Goal: Task Accomplishment & Management: Complete application form

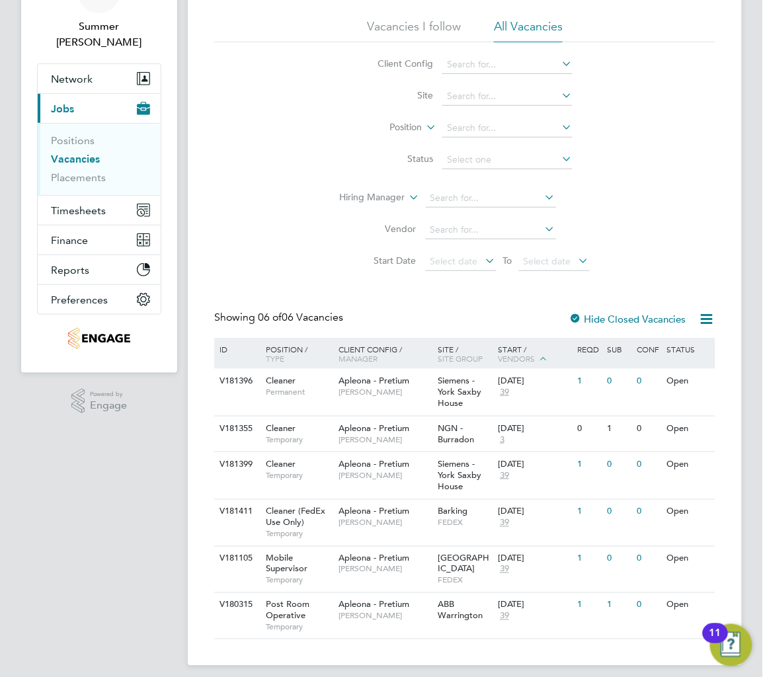
scroll to position [91, 0]
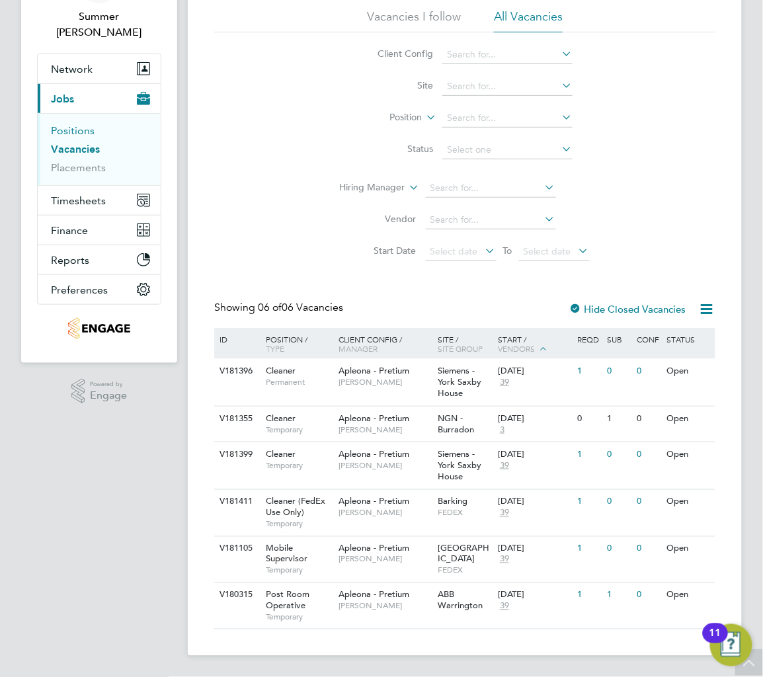
drag, startPoint x: 60, startPoint y: 99, endPoint x: 69, endPoint y: 109, distance: 14.0
click at [60, 113] on ul "Positions Vacancies Placements" at bounding box center [99, 149] width 123 height 72
drag, startPoint x: 70, startPoint y: 109, endPoint x: 81, endPoint y: 135, distance: 27.9
click at [71, 124] on link "Positions" at bounding box center [73, 130] width 44 height 13
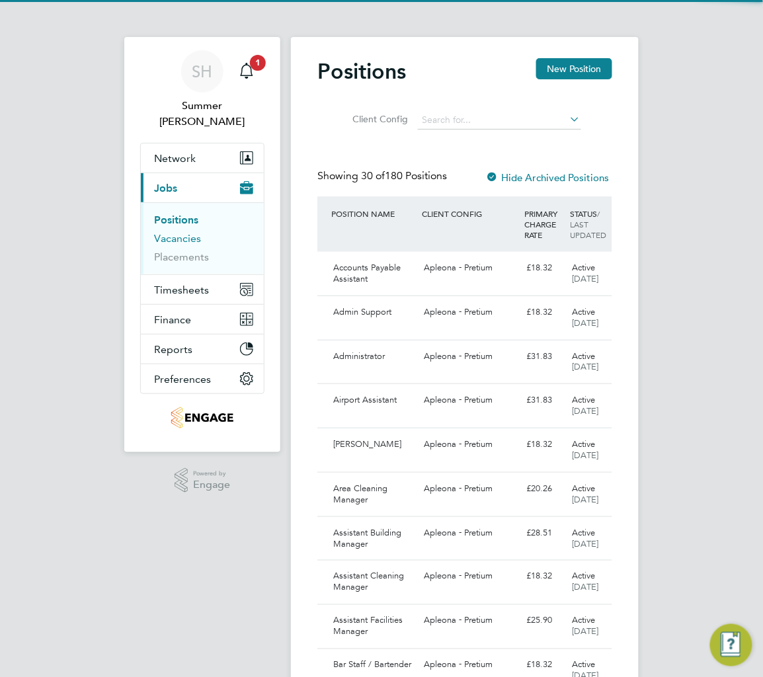
click at [165, 232] on link "Vacancies" at bounding box center [177, 238] width 47 height 13
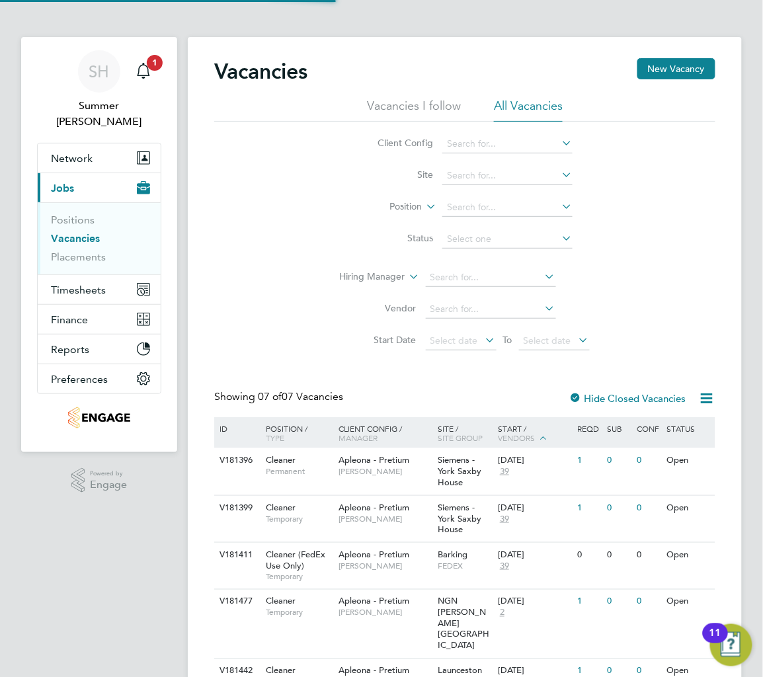
scroll to position [127, 0]
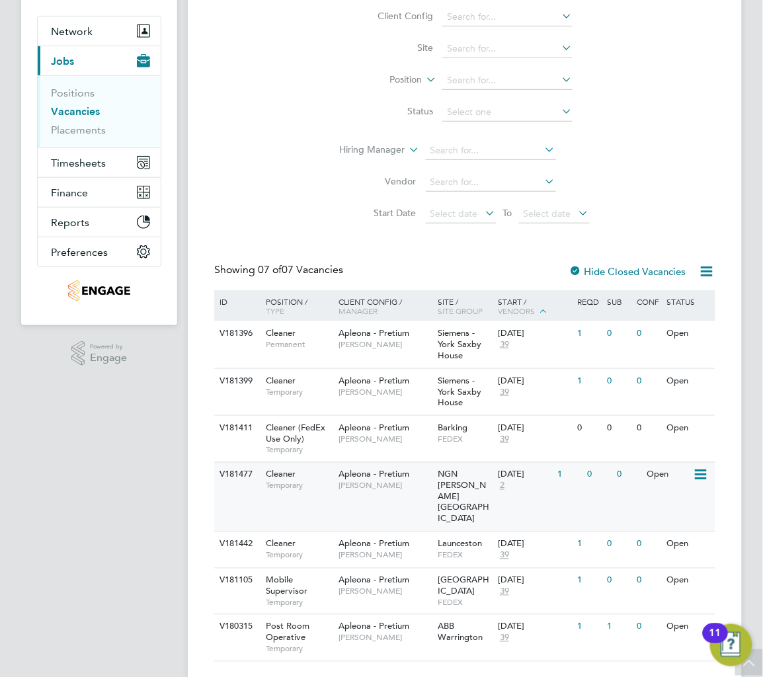
click at [424, 481] on span "[PERSON_NAME]" at bounding box center [385, 486] width 93 height 11
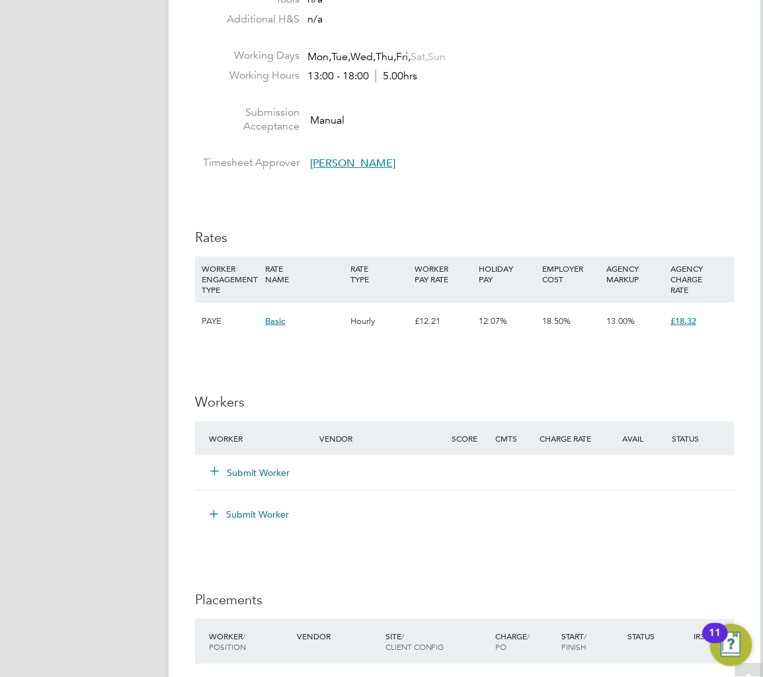
scroll to position [970, 0]
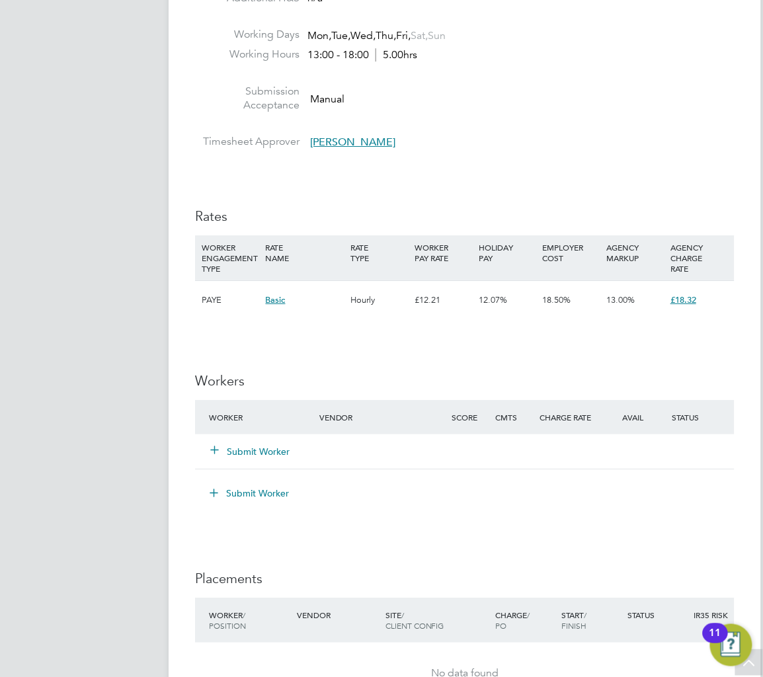
click at [265, 442] on div "Submit Worker" at bounding box center [272, 452] width 132 height 24
click at [265, 448] on button "Submit Worker" at bounding box center [250, 451] width 79 height 13
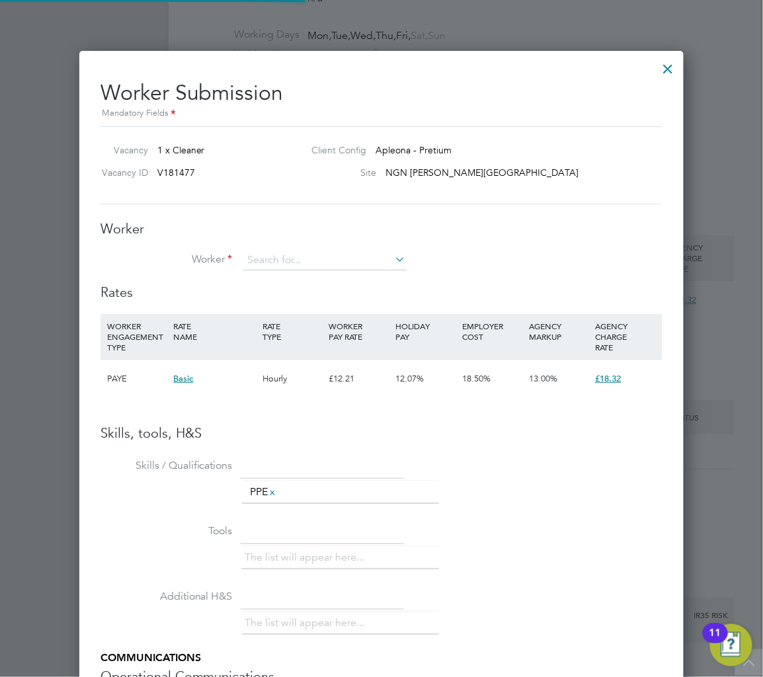
scroll to position [837, 606]
click at [329, 252] on input at bounding box center [324, 261] width 163 height 20
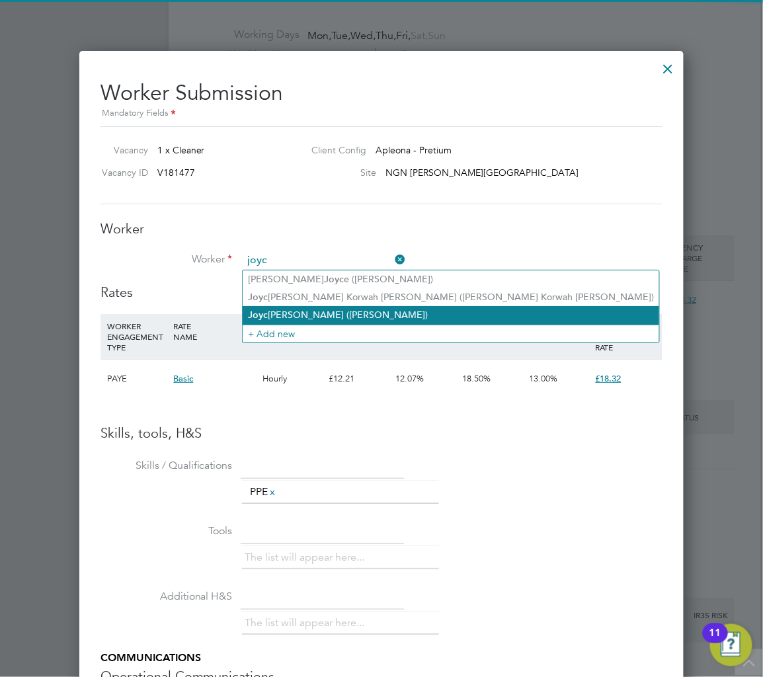
click at [274, 313] on li "Joyc lyn Danquah (Joyclyn Danquah)" at bounding box center [451, 315] width 417 height 18
type input "Joyclyn Danquah (Joyclyn Danquah)"
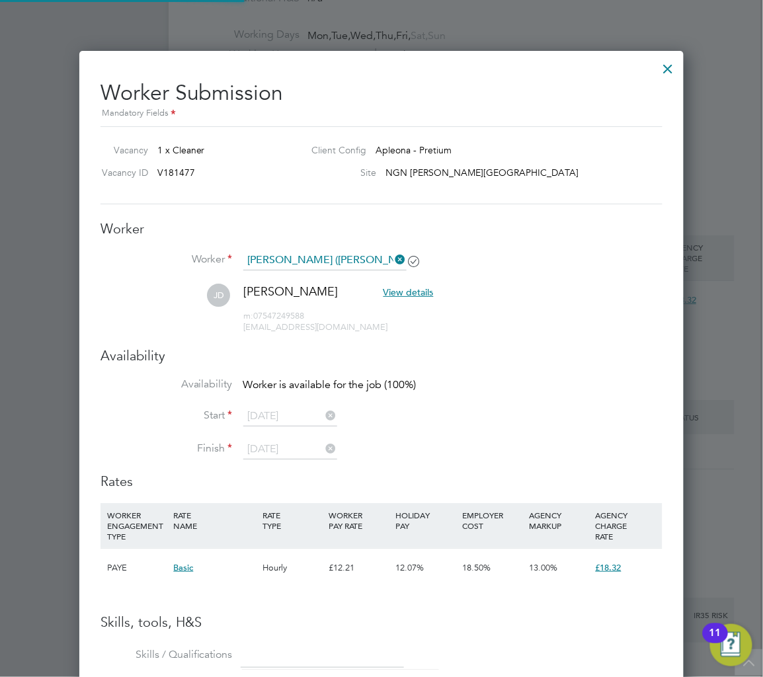
scroll to position [1122, 606]
click at [275, 310] on span "m: 07547249588" at bounding box center [274, 315] width 61 height 11
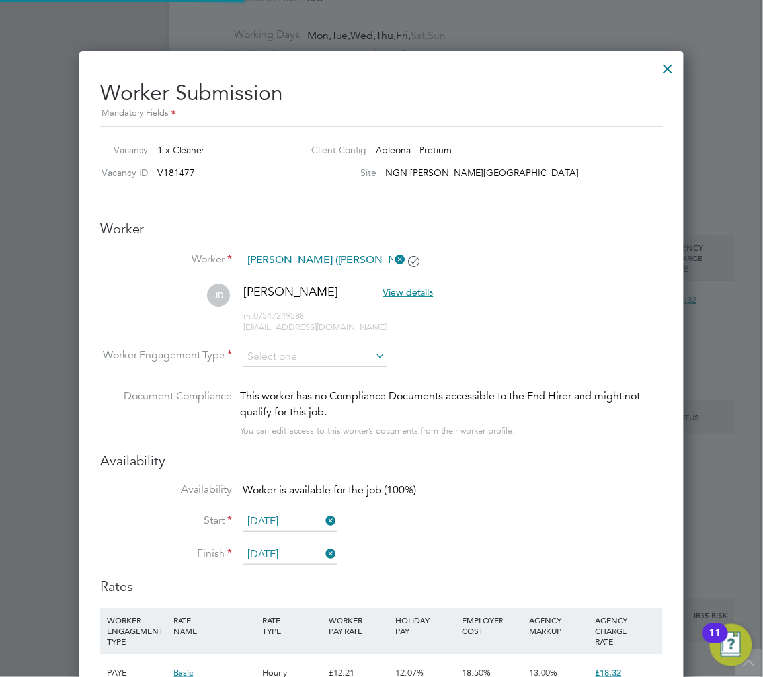
scroll to position [1130, 606]
drag, startPoint x: 273, startPoint y: 353, endPoint x: 274, endPoint y: 360, distance: 7.3
click at [274, 355] on input at bounding box center [315, 357] width 144 height 20
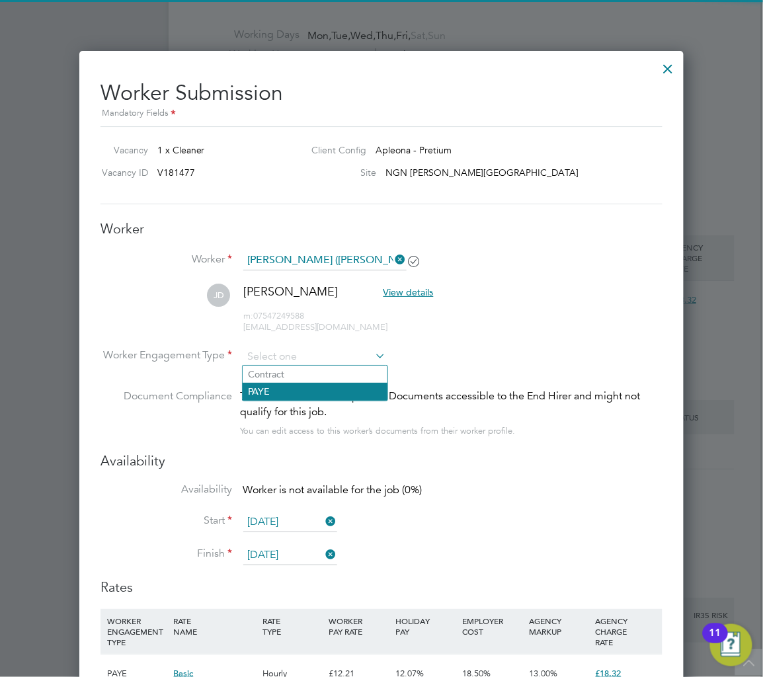
drag, startPoint x: 278, startPoint y: 396, endPoint x: 279, endPoint y: 389, distance: 6.7
click at [278, 392] on li "PAYE" at bounding box center [315, 391] width 145 height 17
type input "PAYE"
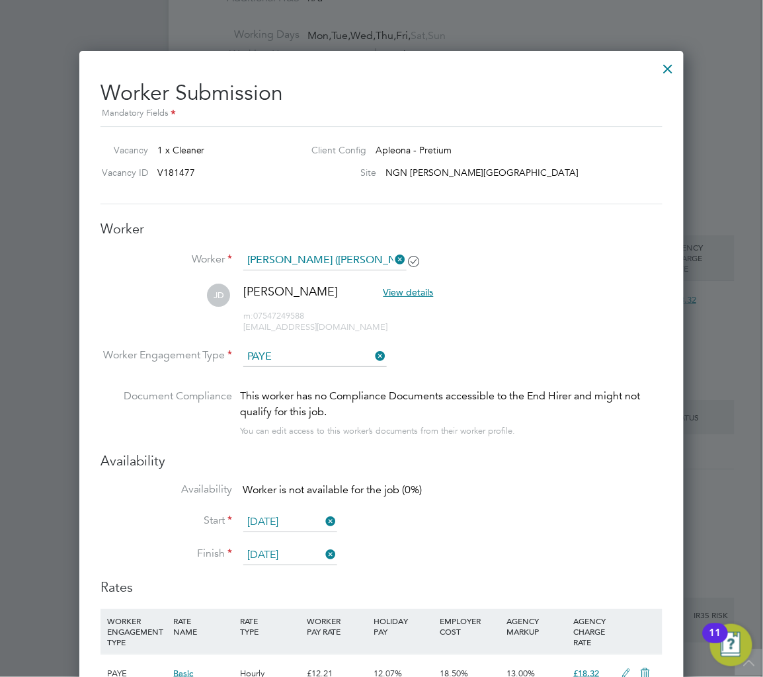
scroll to position [0, 0]
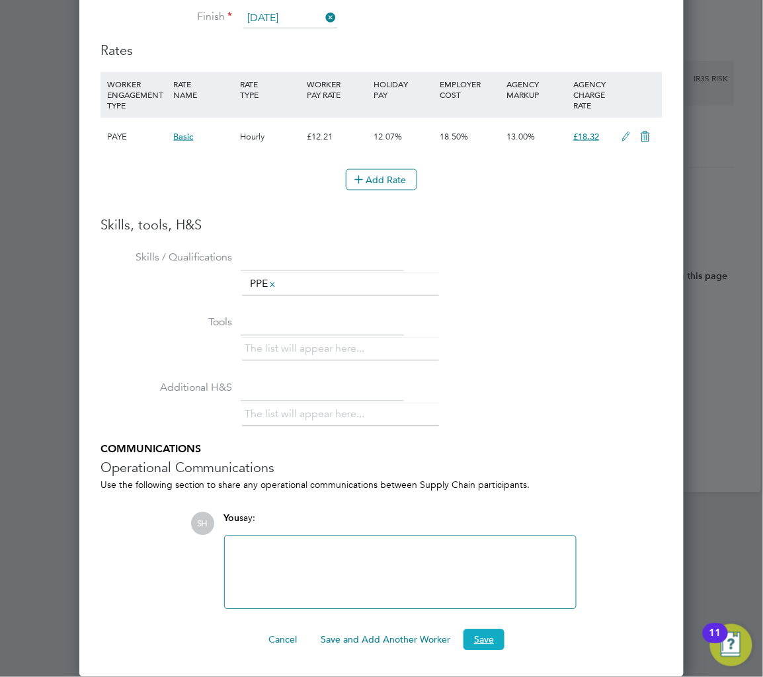
click at [485, 638] on button "Save" at bounding box center [484, 640] width 41 height 21
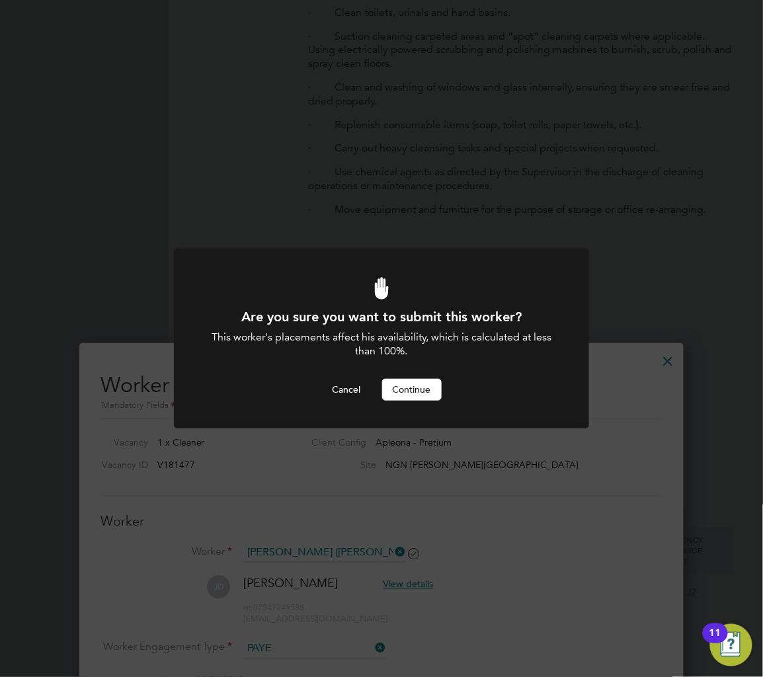
click at [409, 385] on button "Continue" at bounding box center [412, 389] width 60 height 21
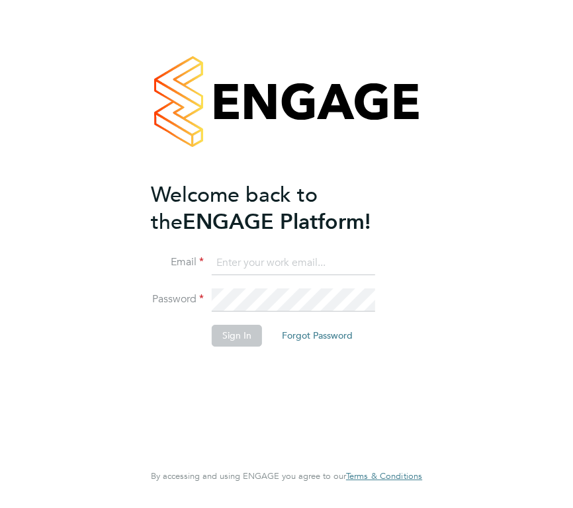
type input "summerhadden@romaxrecruitment.com"
click at [240, 347] on li "Sign In Forgot Password" at bounding box center [280, 342] width 258 height 34
click at [261, 330] on li "Sign In Forgot Password" at bounding box center [280, 342] width 258 height 34
click at [222, 335] on button "Sign In" at bounding box center [237, 335] width 50 height 21
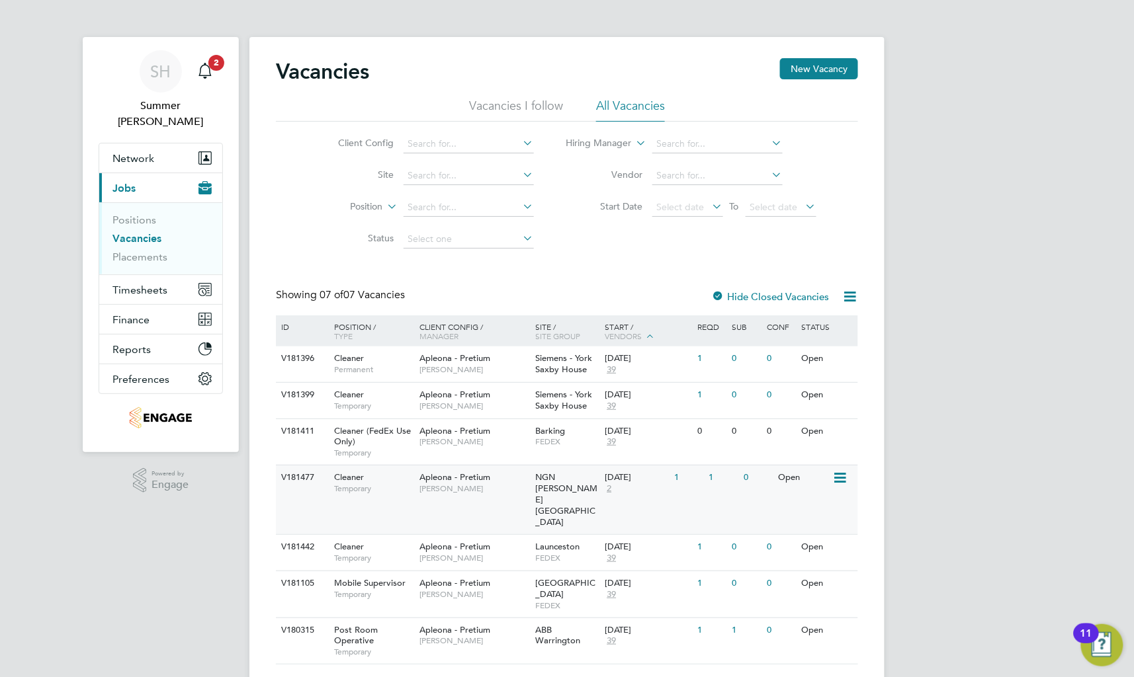
click at [541, 478] on span "NGN [PERSON_NAME][GEOGRAPHIC_DATA]" at bounding box center [567, 500] width 62 height 56
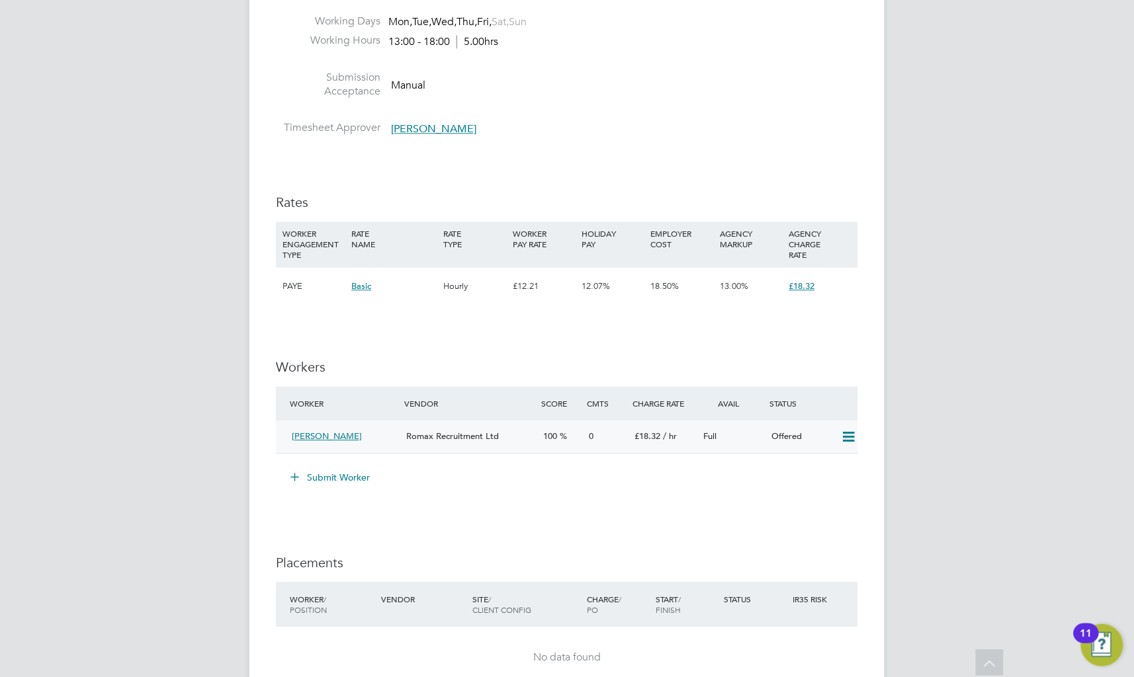
click at [841, 438] on icon at bounding box center [848, 437] width 17 height 11
click at [831, 464] on li "Confirm" at bounding box center [829, 467] width 50 height 19
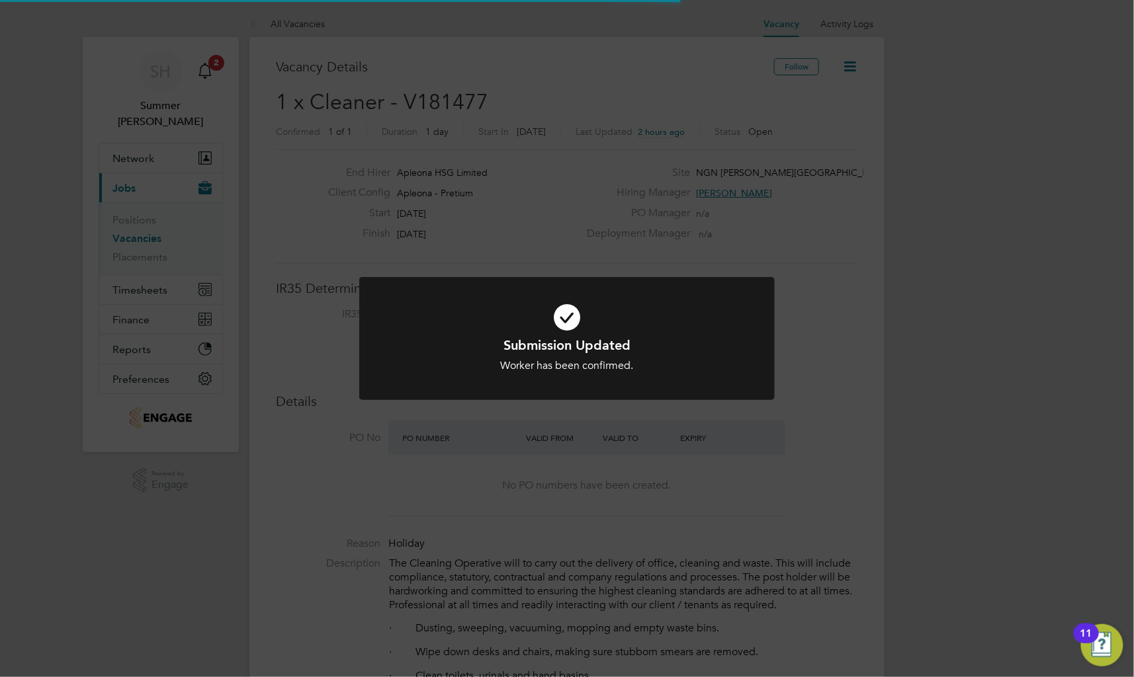
scroll to position [38, 115]
click at [561, 365] on div "Worker has been confirmed." at bounding box center [567, 366] width 344 height 14
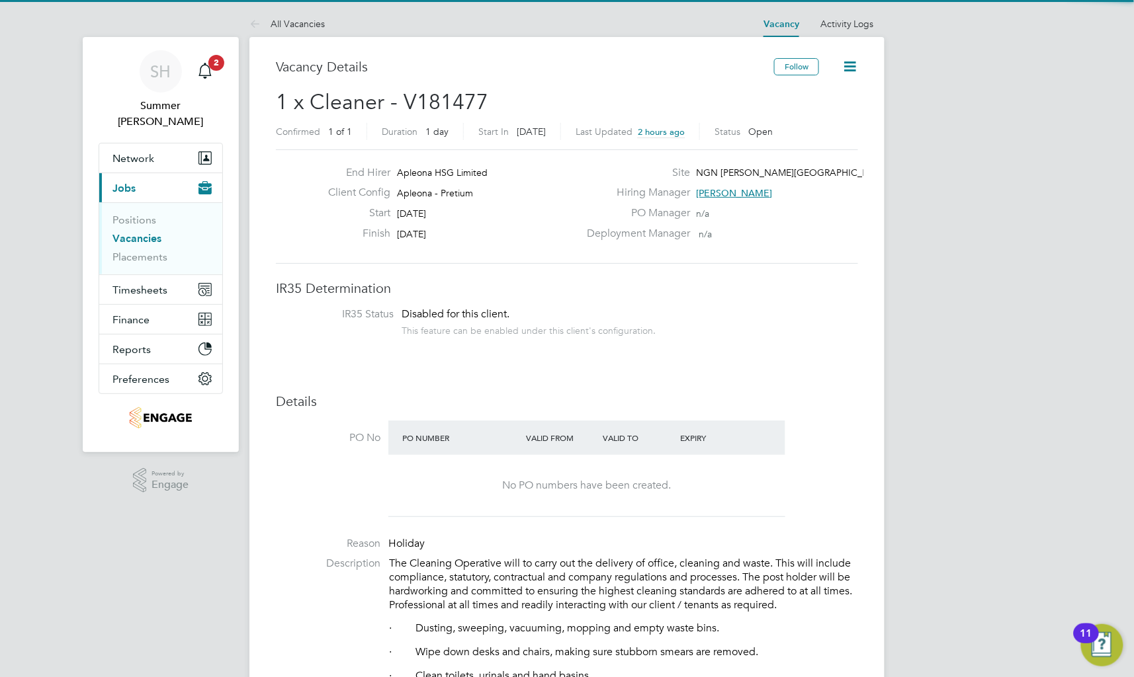
click at [856, 66] on icon at bounding box center [849, 66] width 17 height 17
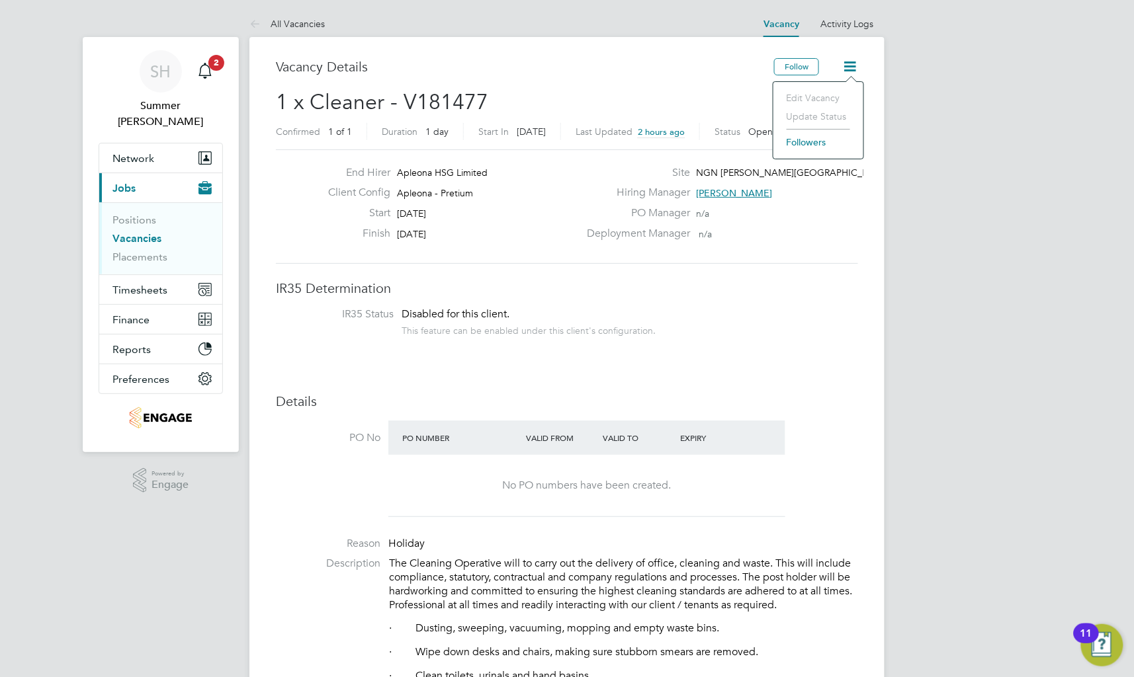
click at [680, 197] on label "Hiring Manager" at bounding box center [634, 193] width 111 height 14
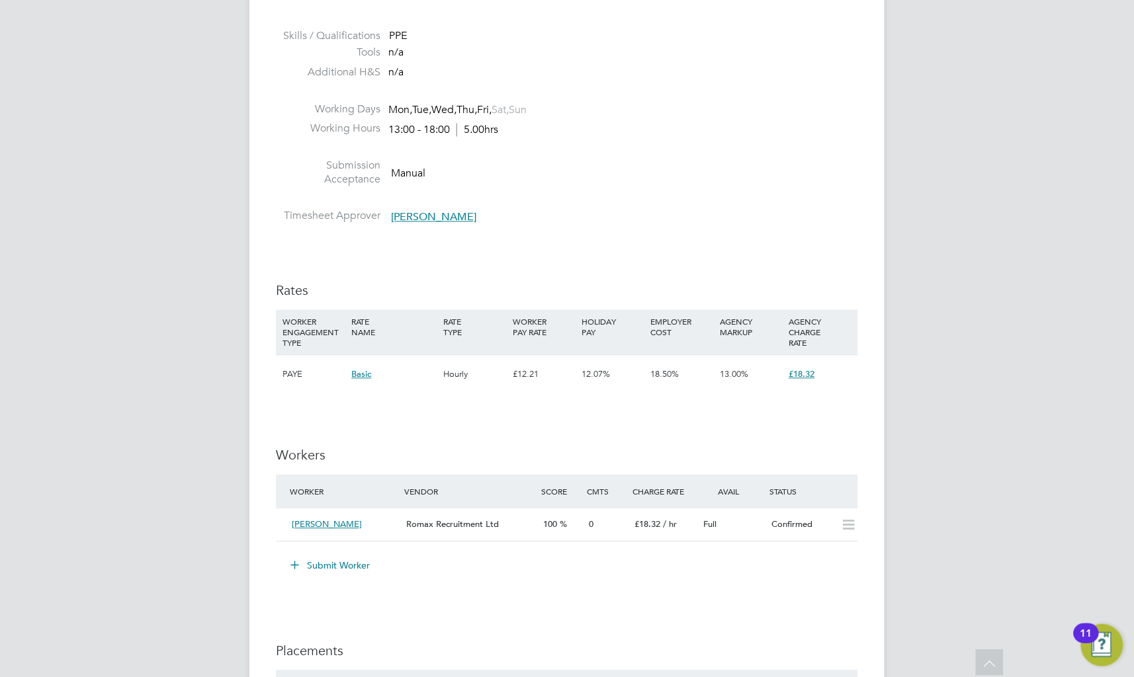
scroll to position [0, 0]
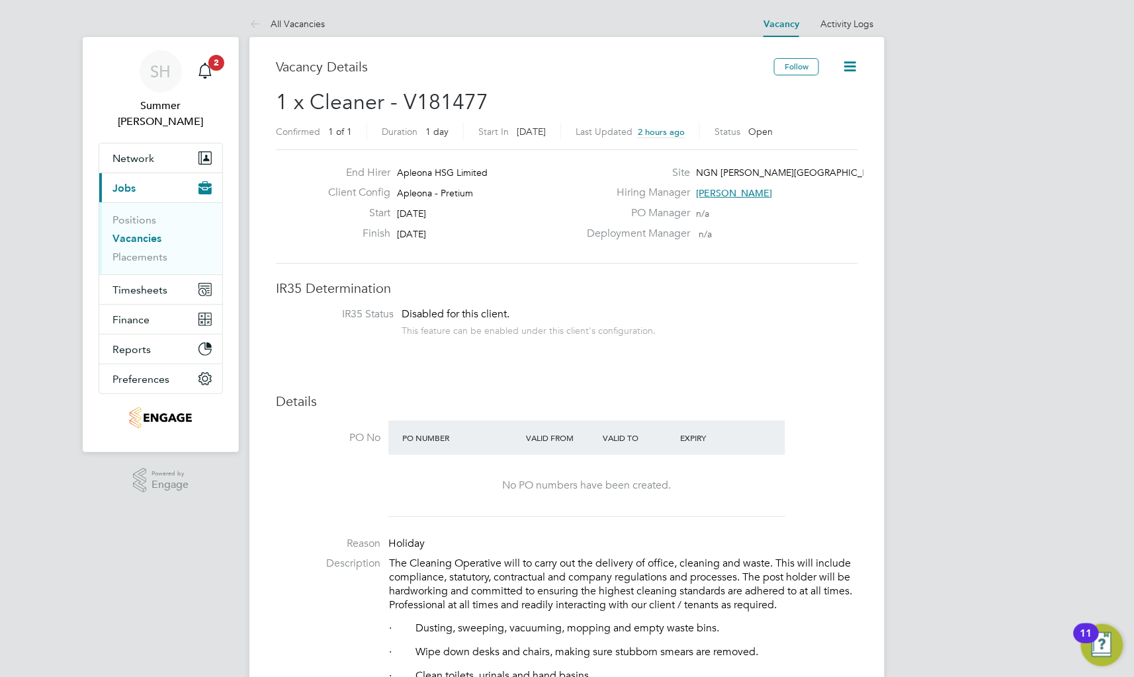
click at [856, 63] on icon at bounding box center [849, 66] width 17 height 17
click at [811, 112] on li "Update Status" at bounding box center [818, 116] width 77 height 19
click at [144, 232] on link "Vacancies" at bounding box center [136, 238] width 49 height 13
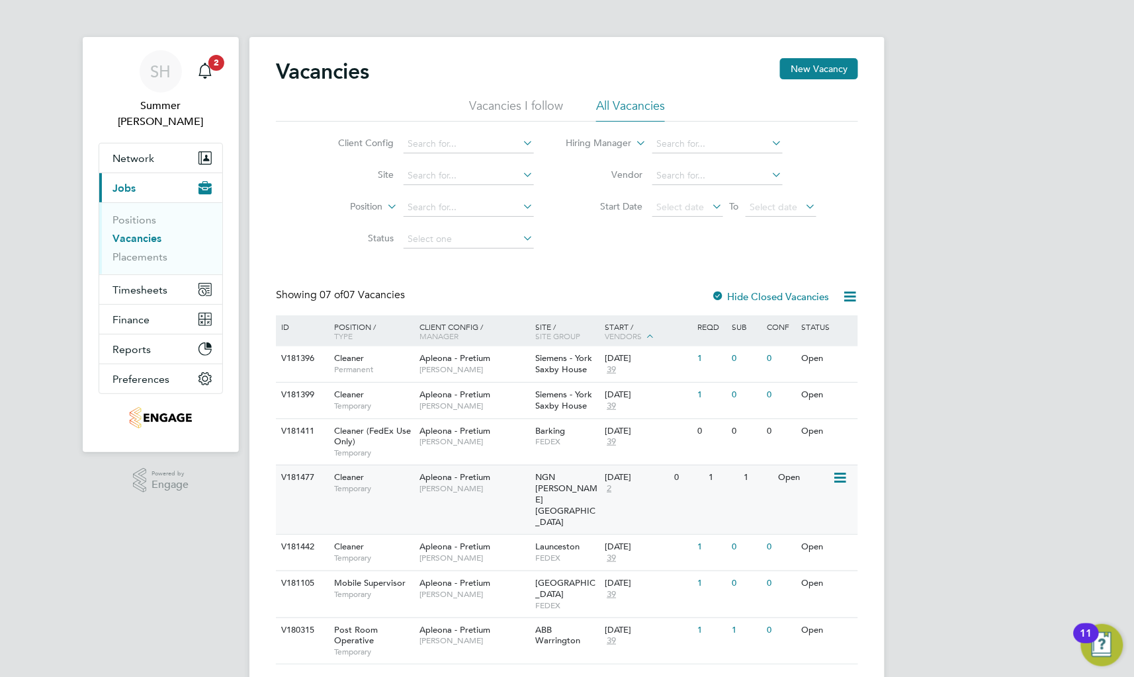
click at [559, 487] on div "NGN Thorpe Park" at bounding box center [566, 500] width 69 height 69
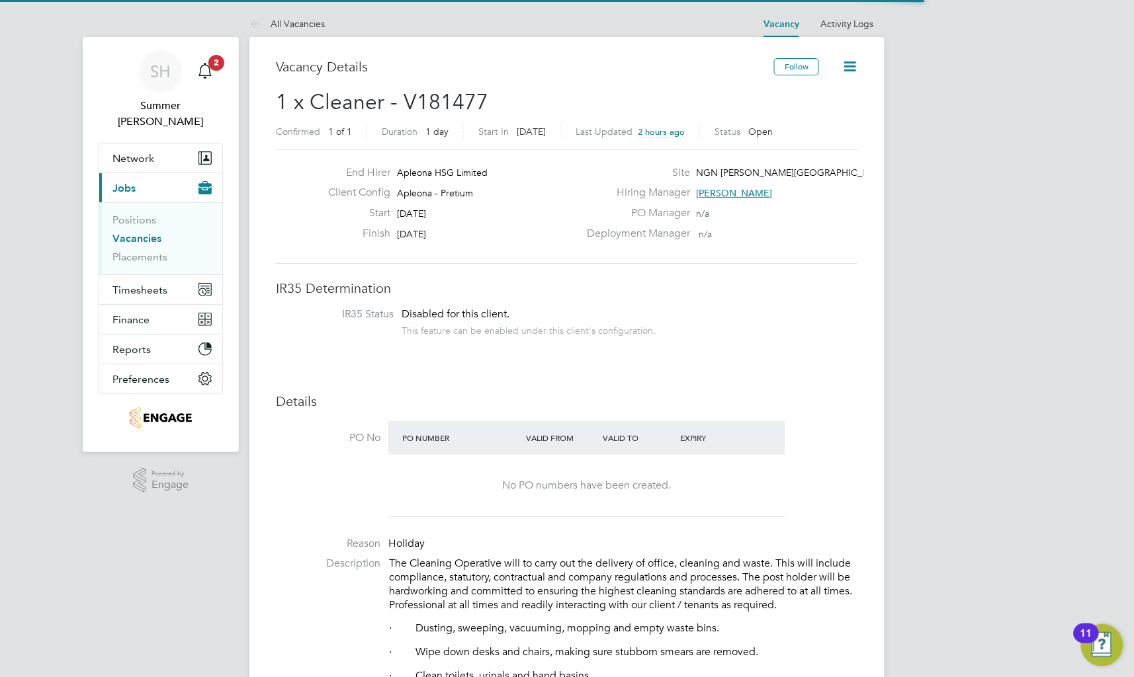
click at [850, 67] on icon at bounding box center [849, 66] width 17 height 17
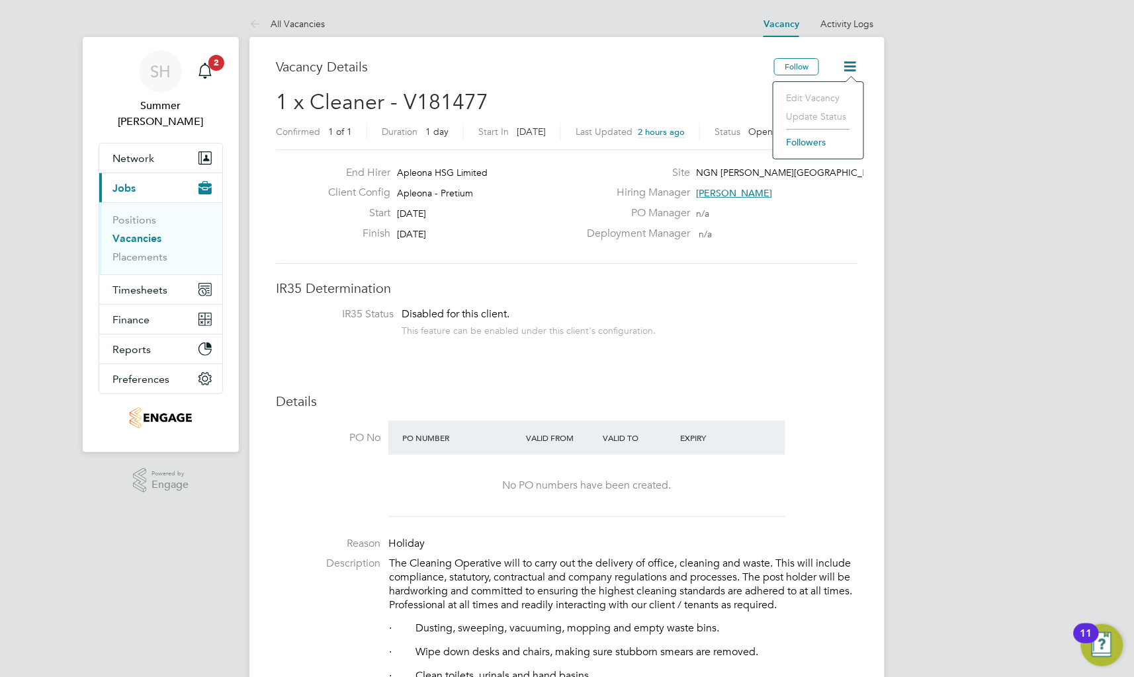
click at [829, 115] on li "Update Status" at bounding box center [818, 116] width 77 height 19
drag, startPoint x: 829, startPoint y: 115, endPoint x: 952, endPoint y: 217, distance: 160.2
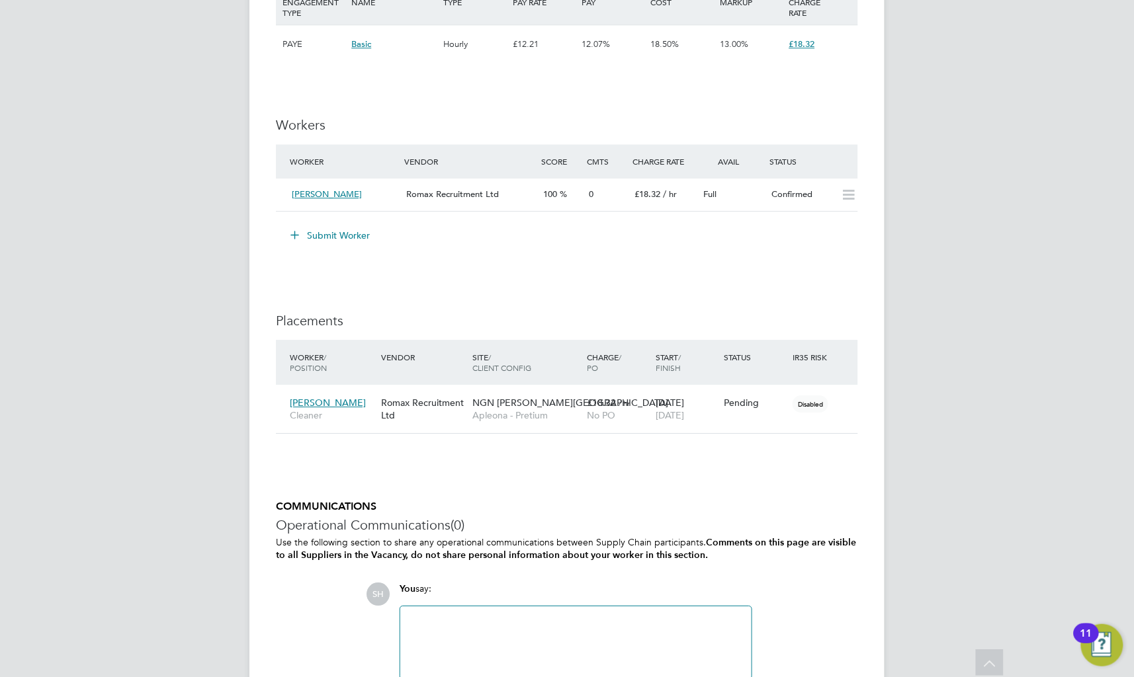
scroll to position [1315, 0]
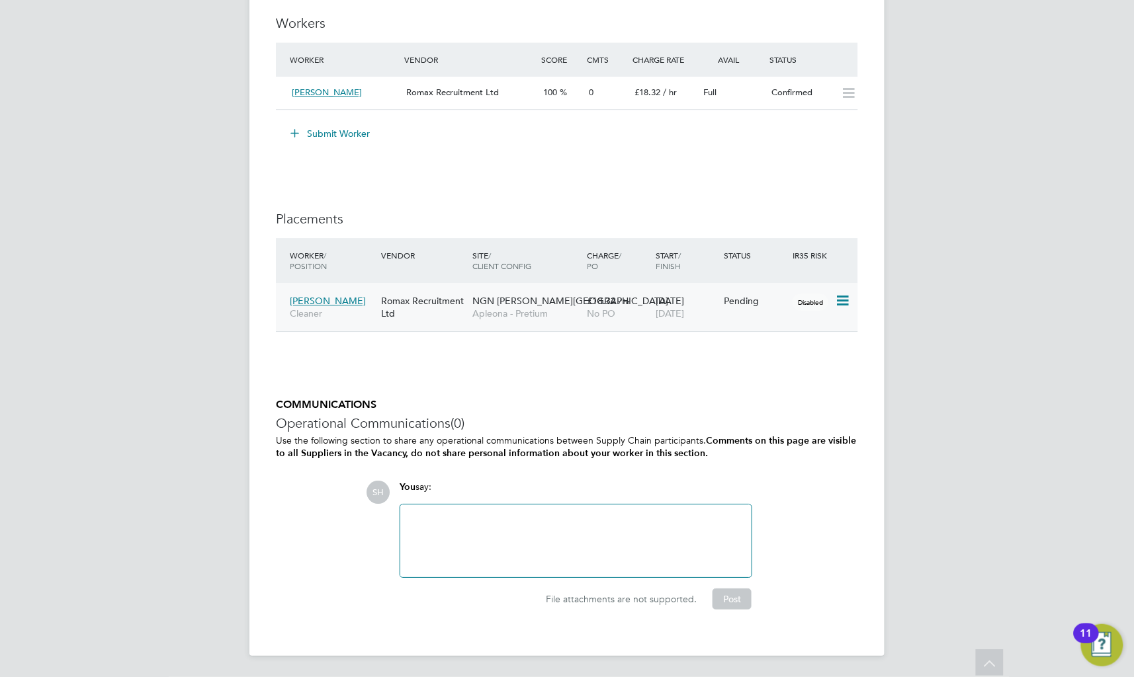
click at [844, 302] on icon at bounding box center [841, 301] width 13 height 16
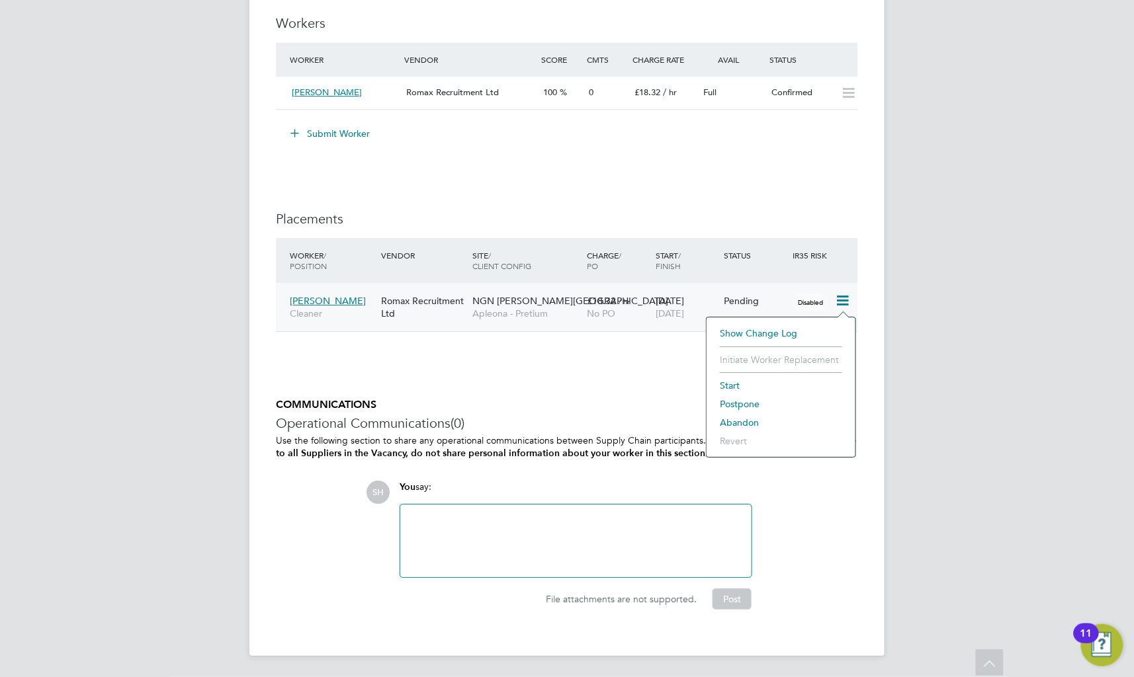
drag, startPoint x: 1049, startPoint y: 366, endPoint x: 1042, endPoint y: 362, distance: 7.7
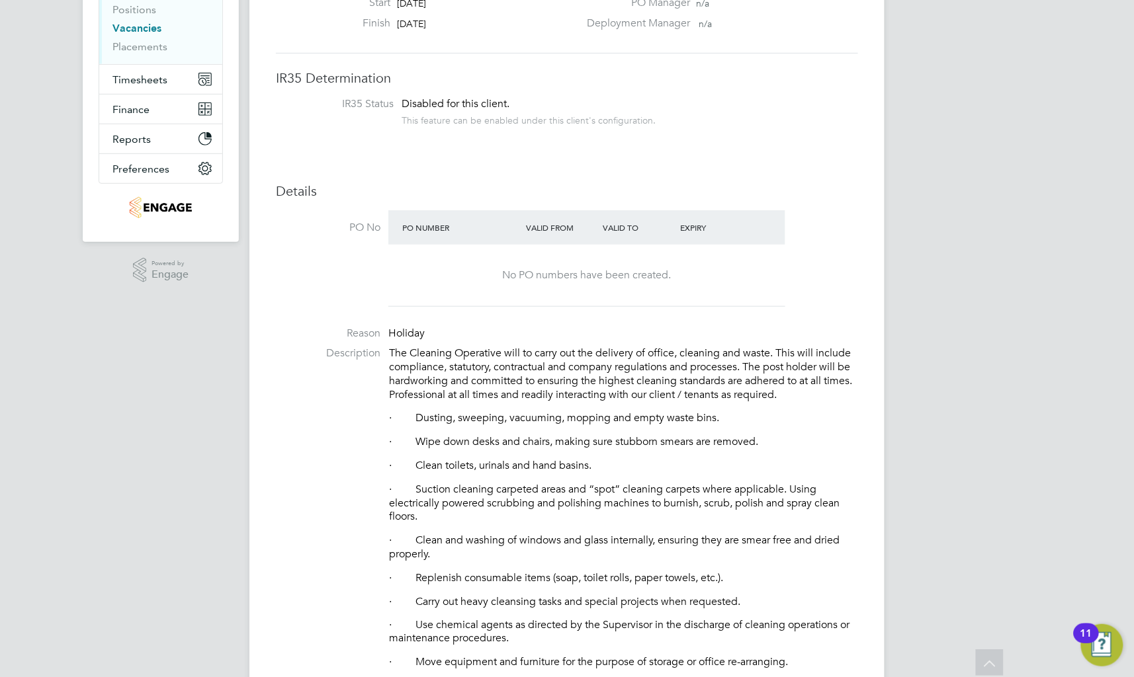
scroll to position [0, 0]
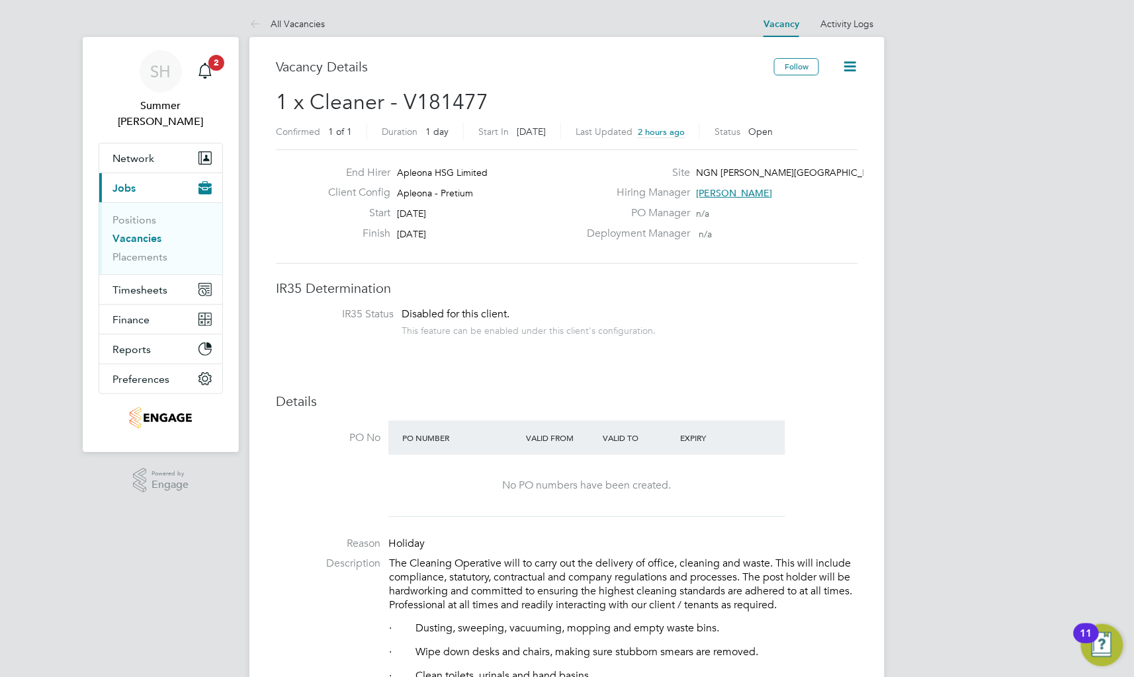
click at [151, 232] on link "Vacancies" at bounding box center [136, 238] width 49 height 13
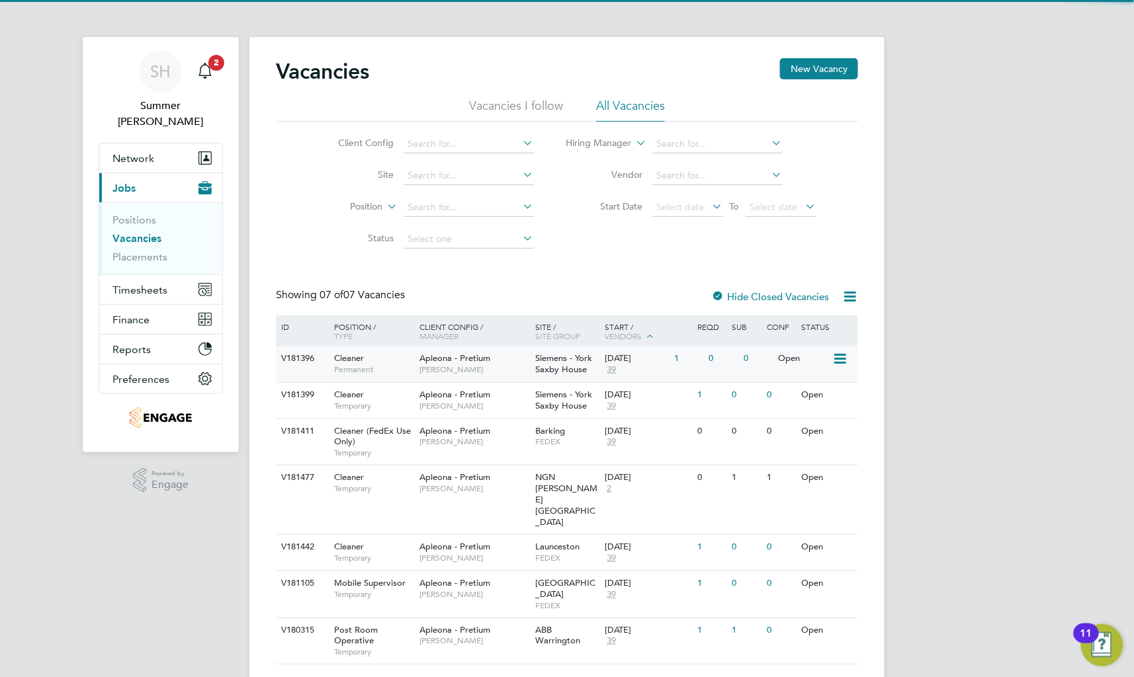
click at [651, 361] on div "[DATE]" at bounding box center [636, 358] width 63 height 11
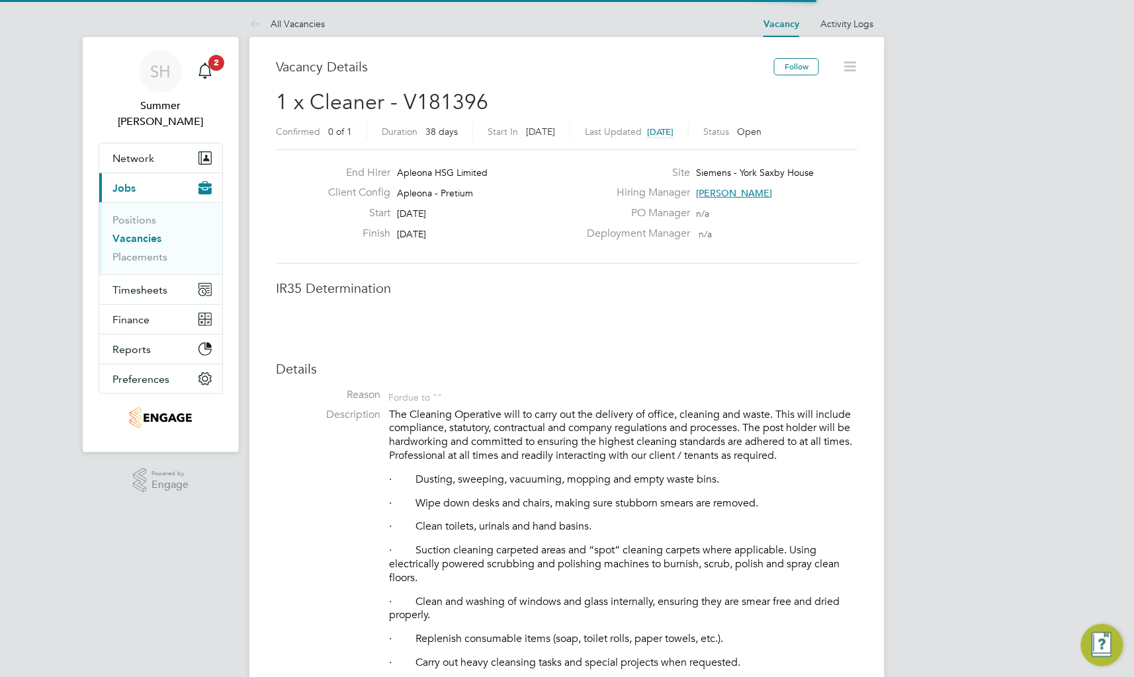
scroll to position [21, 286]
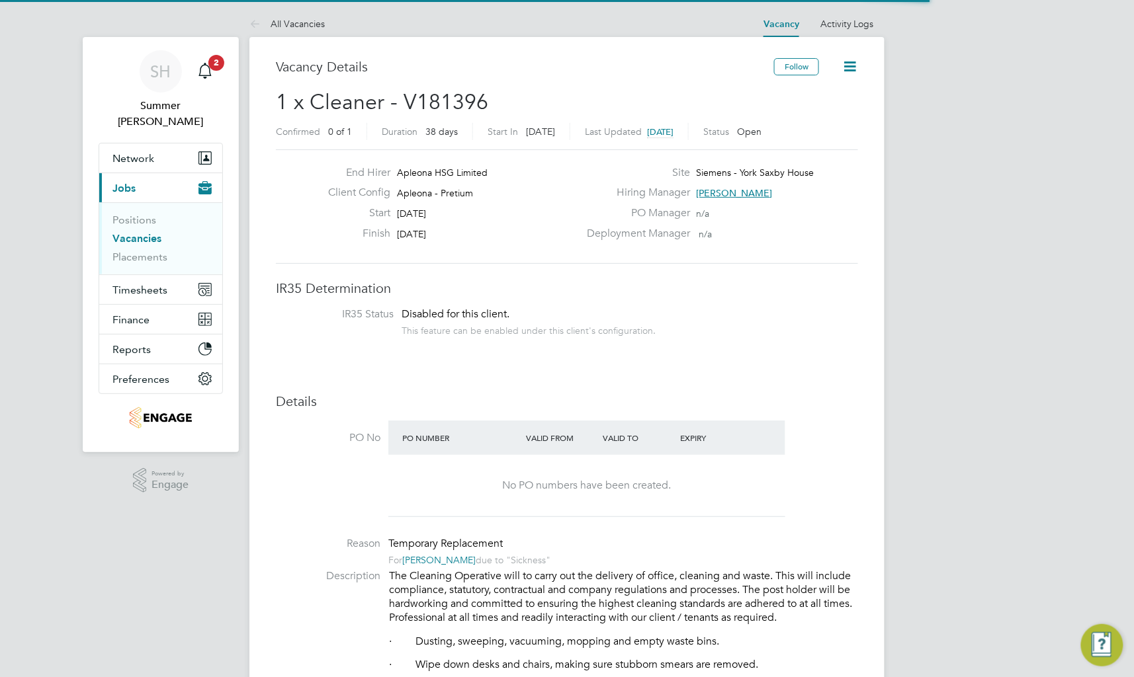
click at [847, 70] on icon at bounding box center [849, 66] width 17 height 17
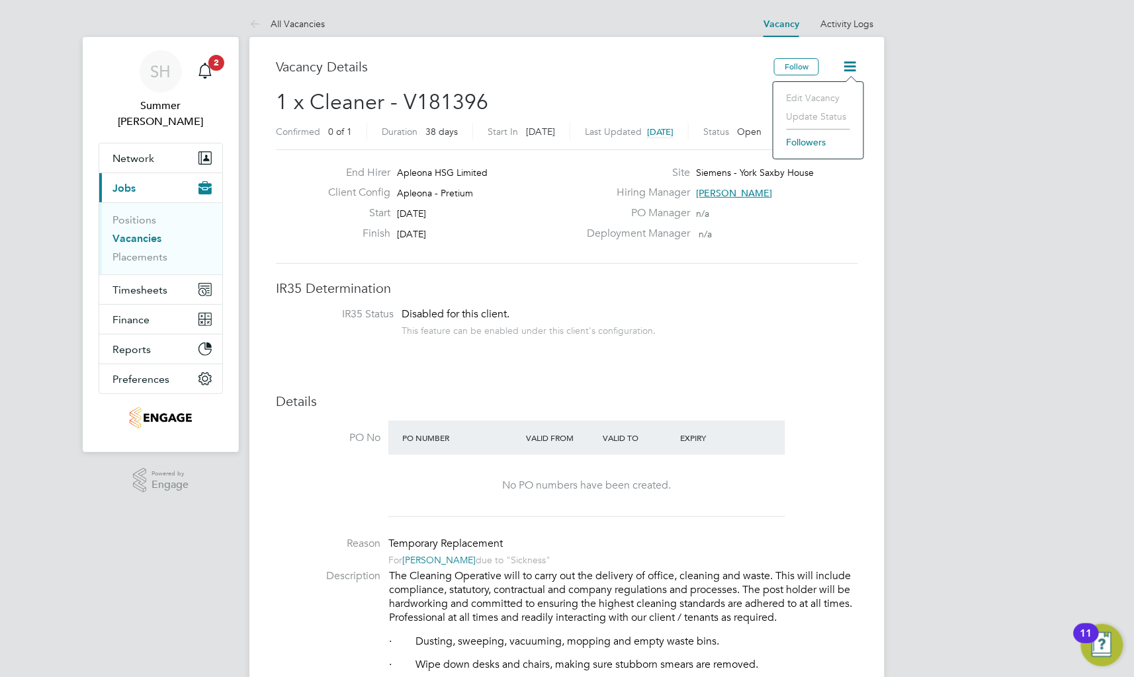
click at [143, 232] on link "Vacancies" at bounding box center [136, 238] width 49 height 13
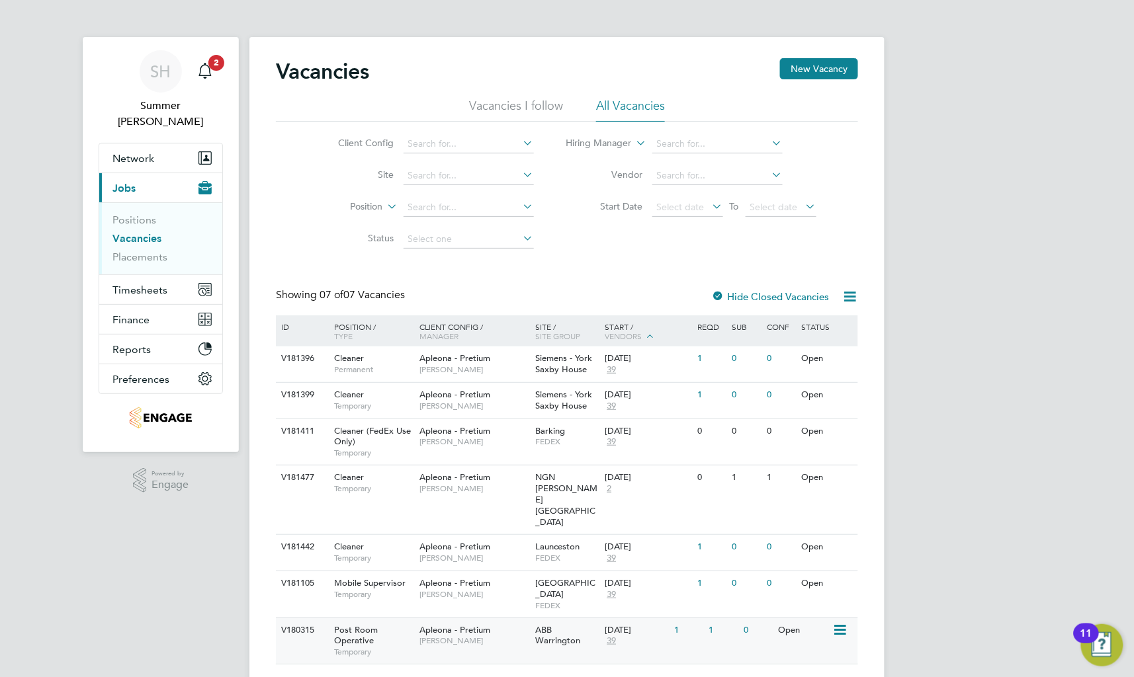
click at [601, 618] on div "[DATE] 39" at bounding box center [635, 636] width 69 height 36
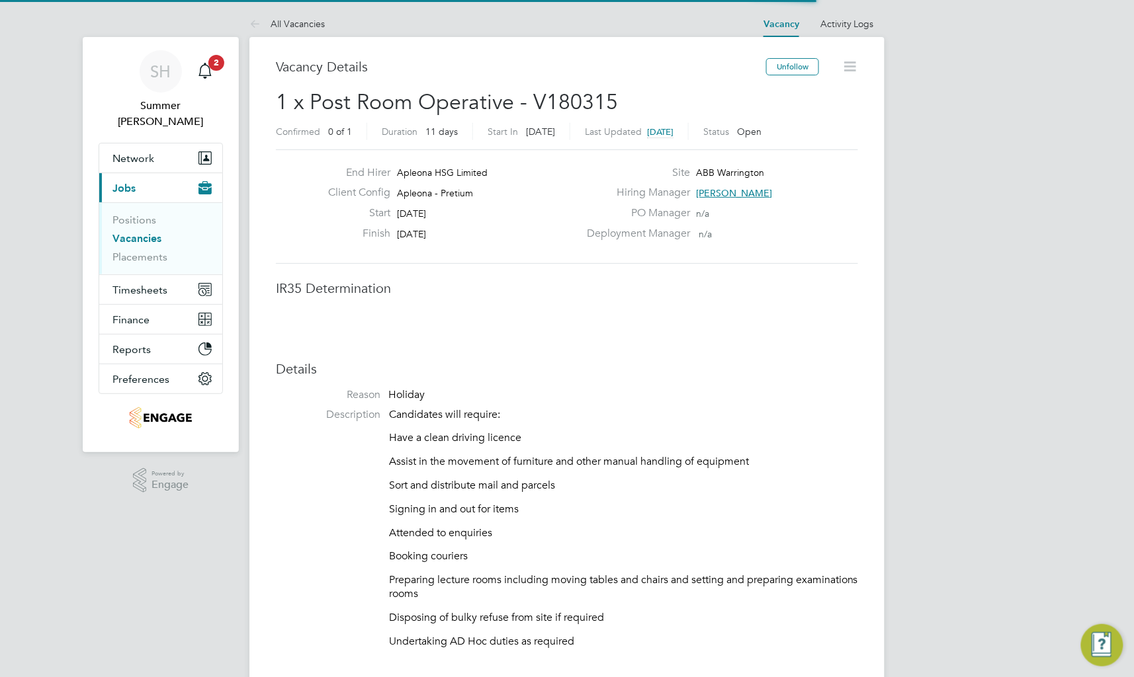
scroll to position [40, 93]
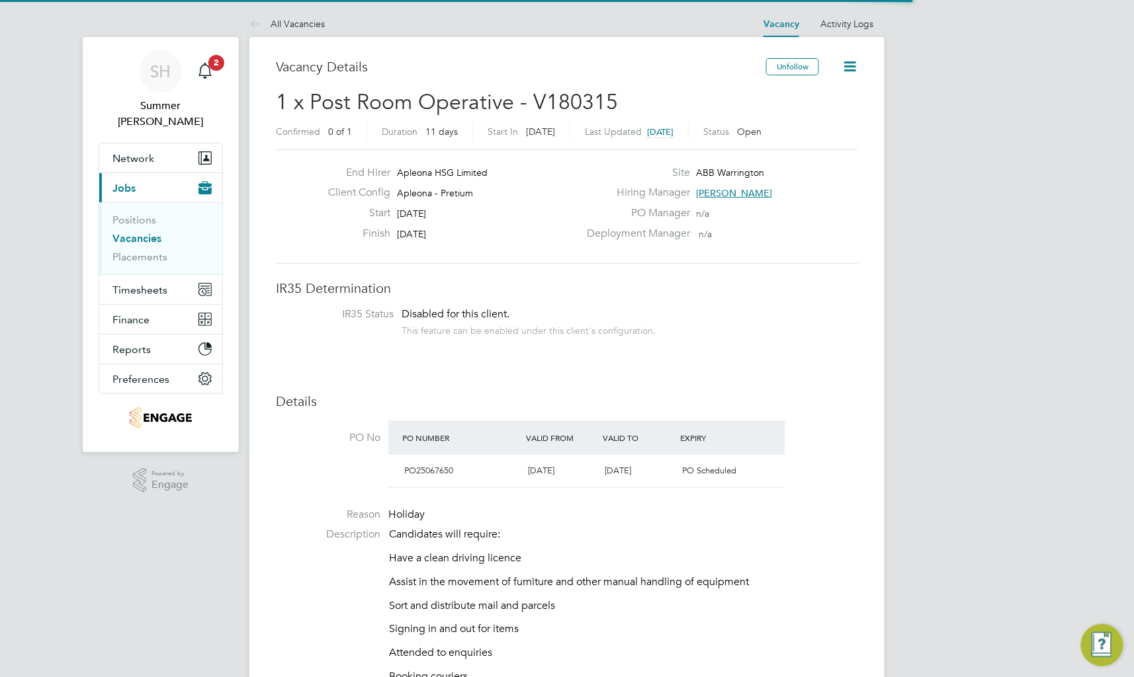
click at [847, 66] on icon at bounding box center [849, 66] width 17 height 17
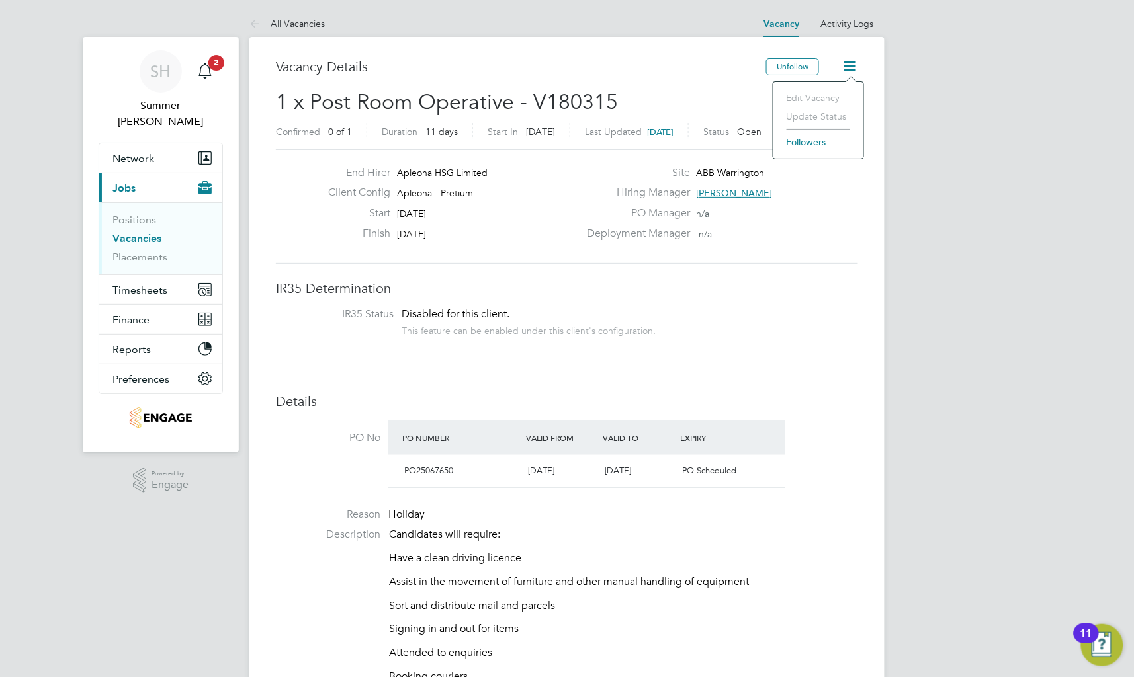
click at [131, 232] on link "Vacancies" at bounding box center [136, 238] width 49 height 13
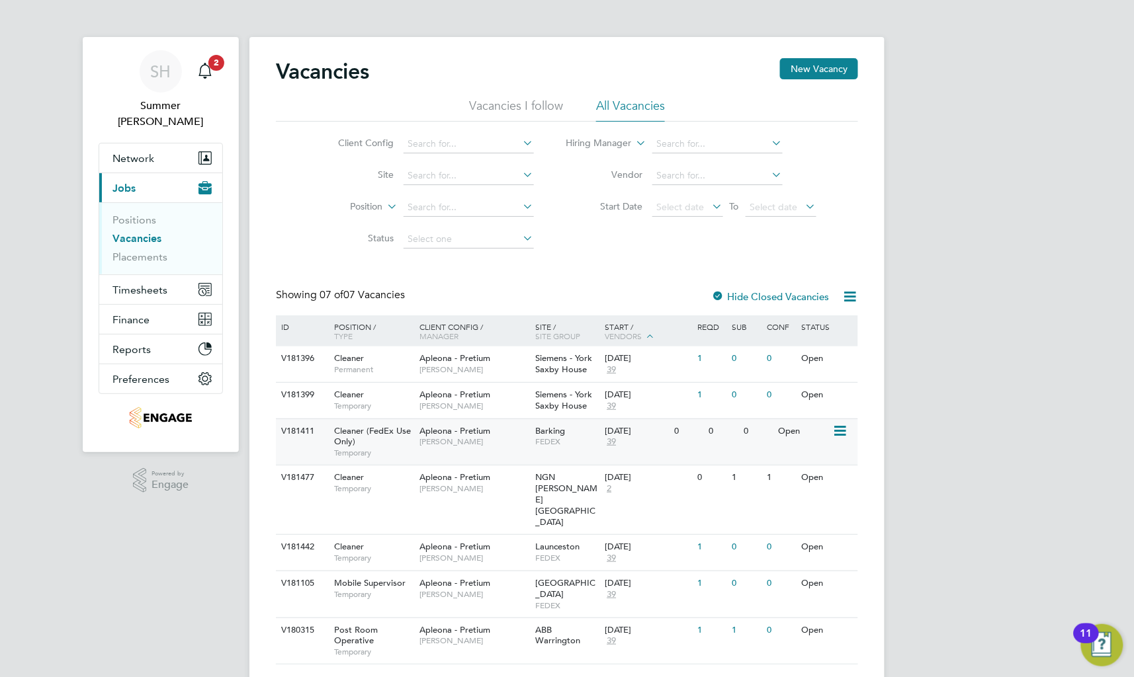
click at [551, 458] on div "V181411 Cleaner (FedEx Use Only) Temporary Apleona - Pretium Tracy Sellick Bark…" at bounding box center [567, 442] width 582 height 46
click at [543, 553] on span "FEDEX" at bounding box center [567, 558] width 63 height 11
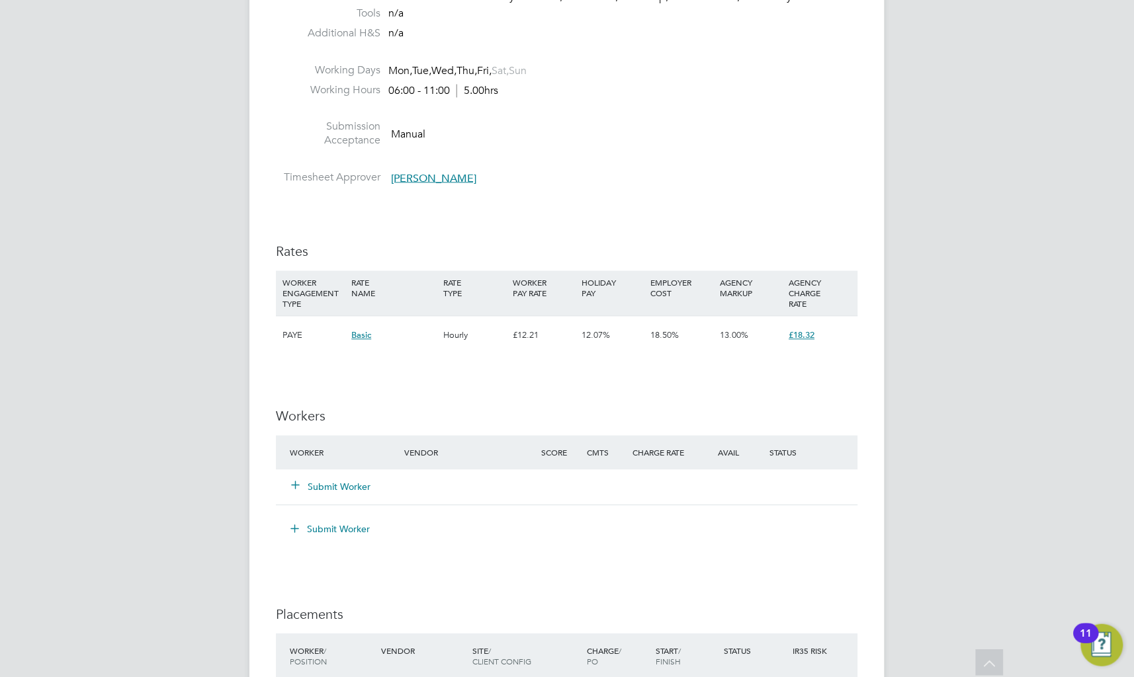
scroll to position [1234, 0]
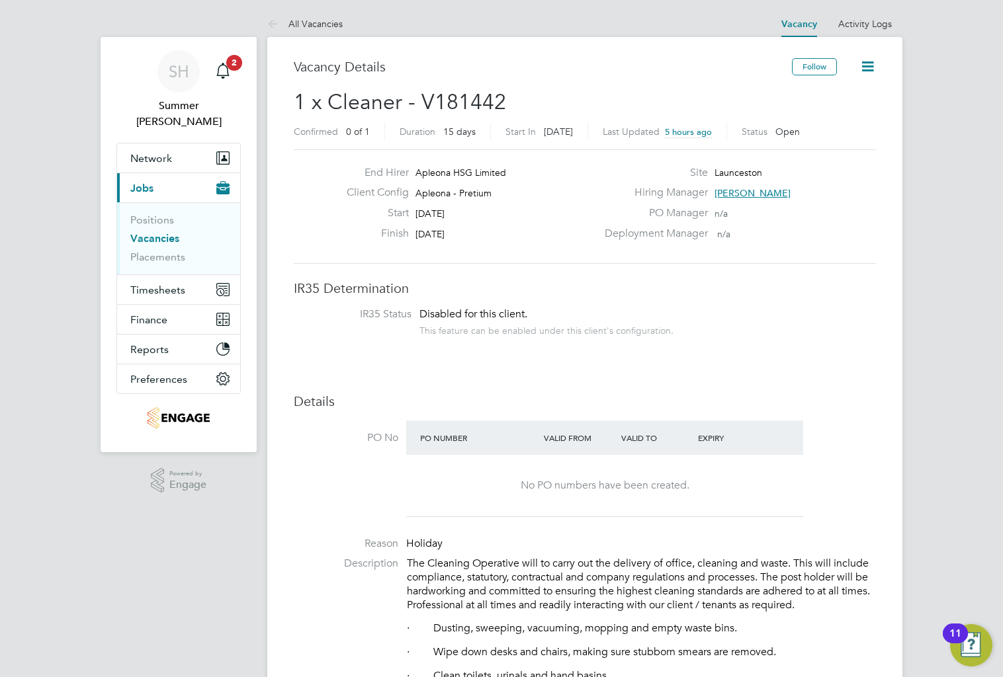
click at [149, 232] on link "Vacancies" at bounding box center [154, 238] width 49 height 13
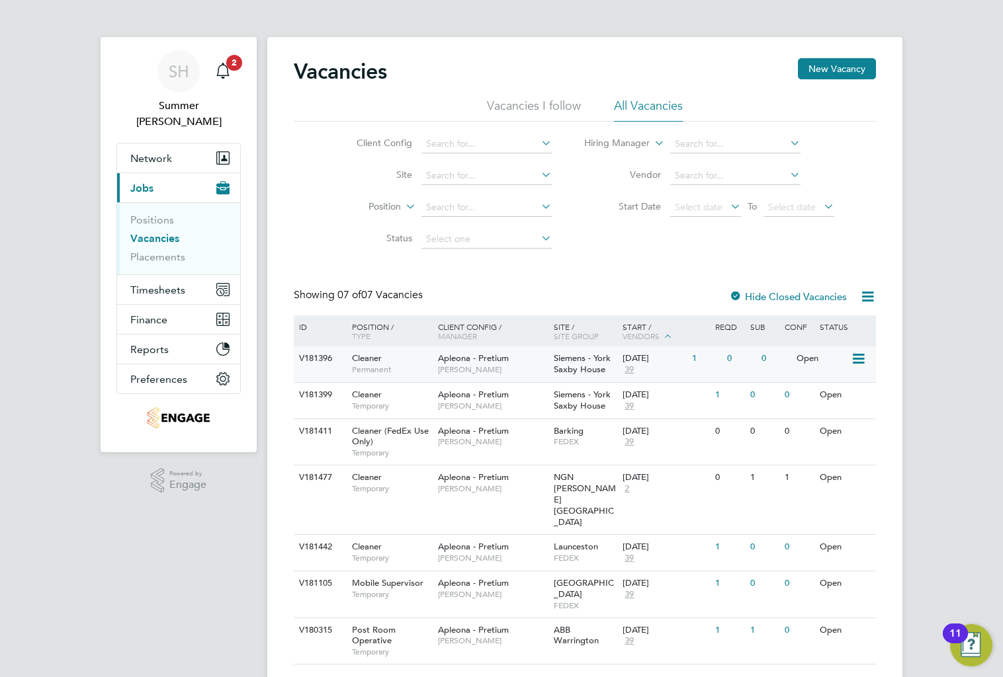
click at [507, 363] on span "Apleona - Pretium" at bounding box center [473, 358] width 71 height 11
